Goal: Information Seeking & Learning: Learn about a topic

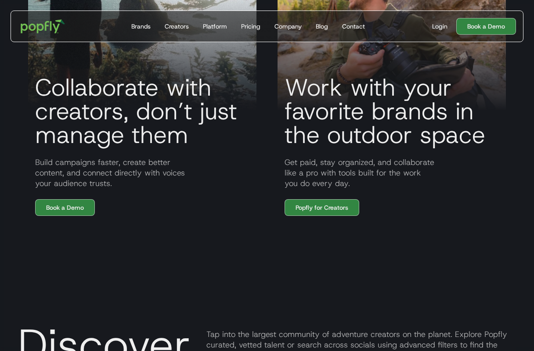
scroll to position [765, 0]
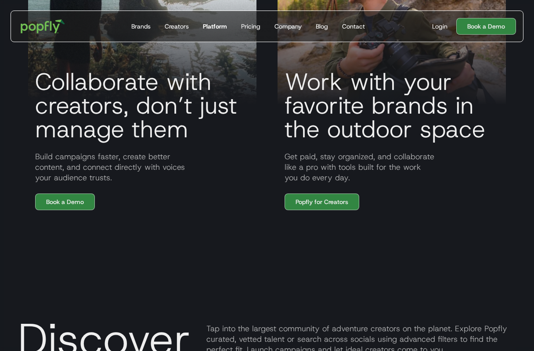
click at [205, 22] on link "Platform" at bounding box center [214, 26] width 31 height 31
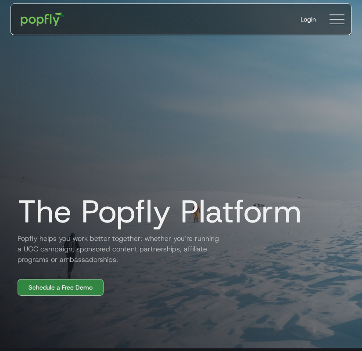
click at [338, 19] on img at bounding box center [337, 19] width 15 height 15
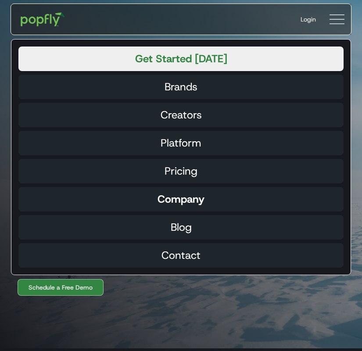
click at [184, 197] on div "Company" at bounding box center [181, 199] width 47 height 11
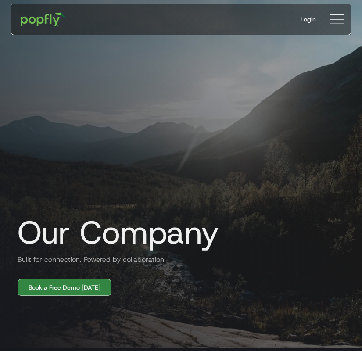
click at [339, 21] on img at bounding box center [337, 19] width 15 height 15
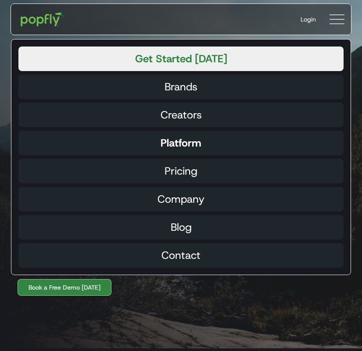
click at [196, 147] on div "Platform" at bounding box center [181, 143] width 41 height 11
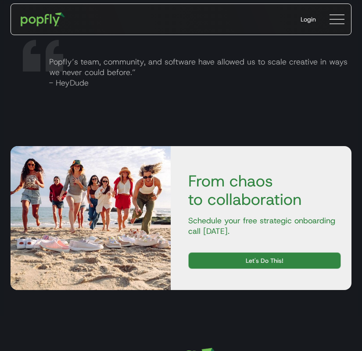
scroll to position [1969, 0]
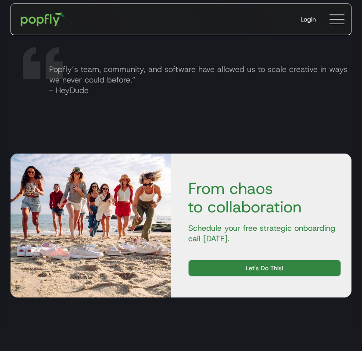
click at [335, 22] on img at bounding box center [337, 19] width 15 height 15
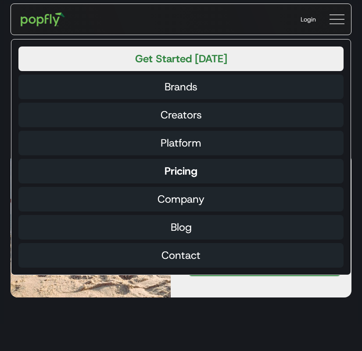
click at [181, 173] on div "Pricing" at bounding box center [181, 171] width 33 height 11
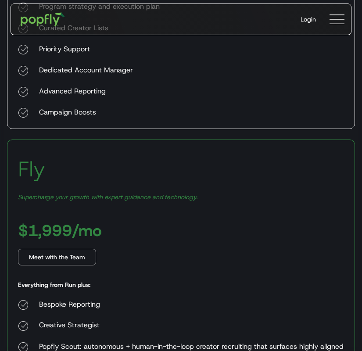
scroll to position [683, 0]
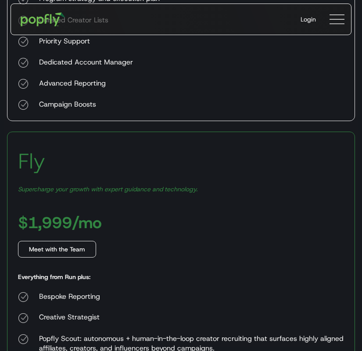
click at [61, 245] on div "Meet with the Team" at bounding box center [57, 249] width 56 height 9
